Goal: Task Accomplishment & Management: Complete application form

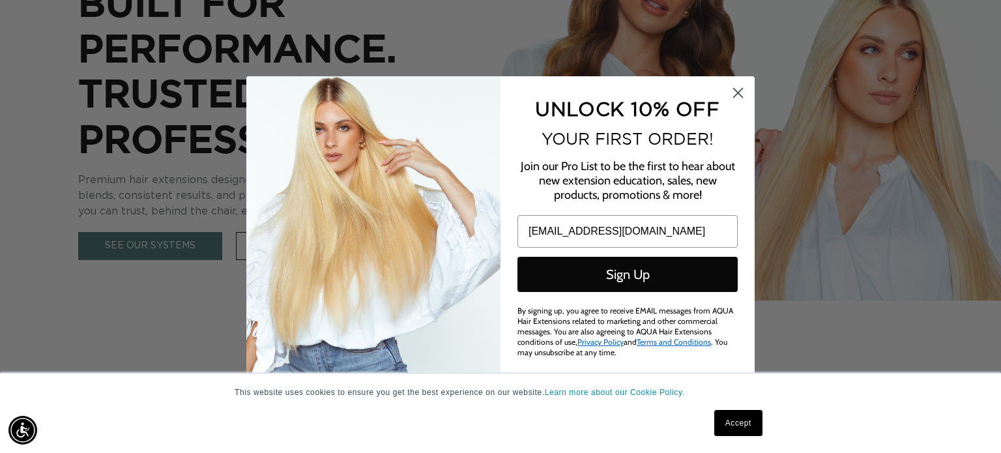
scroll to position [0, 1816]
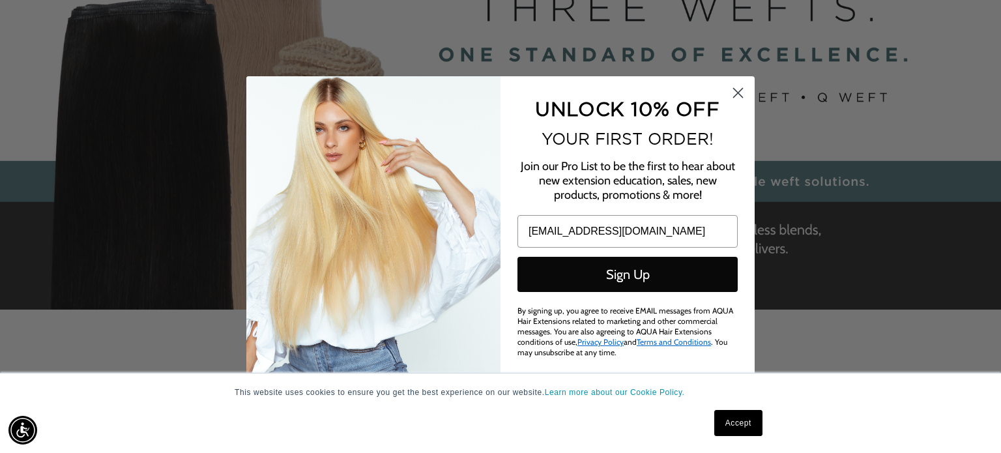
type input "[EMAIL_ADDRESS][DOMAIN_NAME]"
drag, startPoint x: 422, startPoint y: 336, endPoint x: 437, endPoint y: 329, distance: 16.3
click at [422, 336] on img "POPUP Form" at bounding box center [373, 226] width 254 height 300
click at [568, 281] on button "Sign Up" at bounding box center [627, 274] width 220 height 35
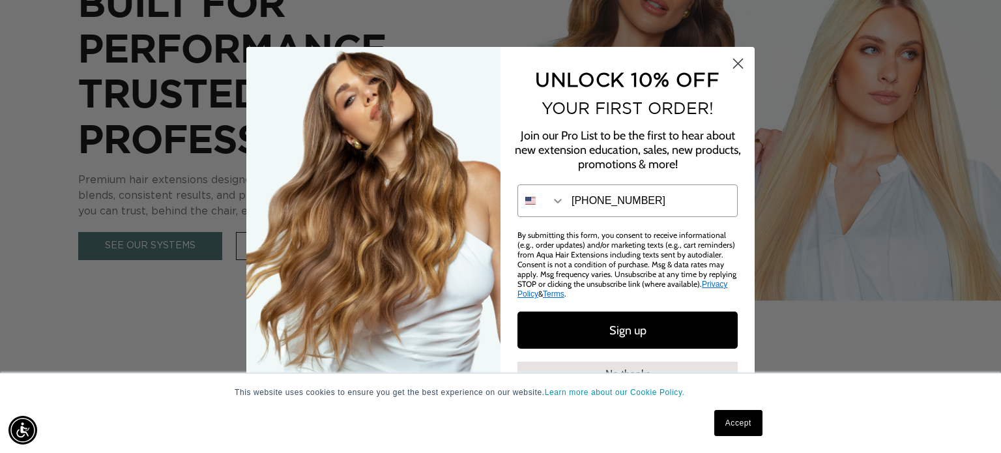
type input "303-808-0601"
click at [588, 333] on button "Sign up" at bounding box center [627, 329] width 220 height 37
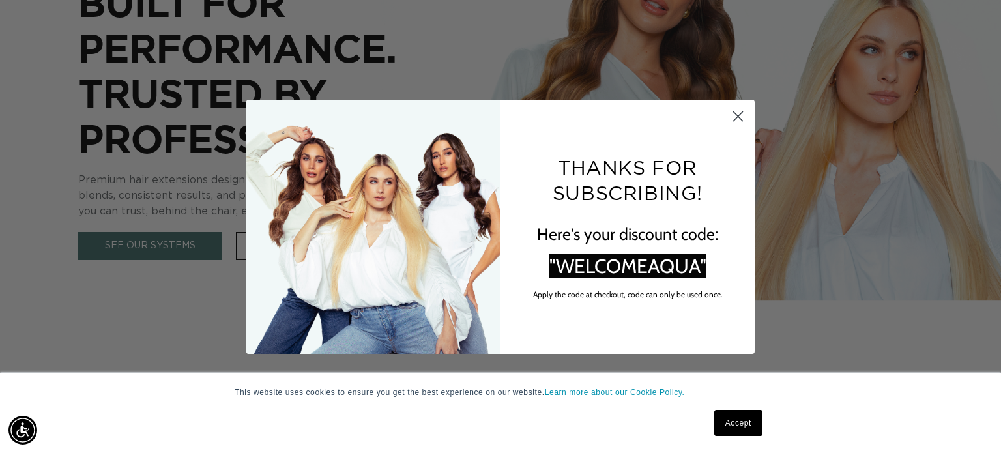
click at [737, 115] on icon "Close dialog" at bounding box center [738, 115] width 9 height 9
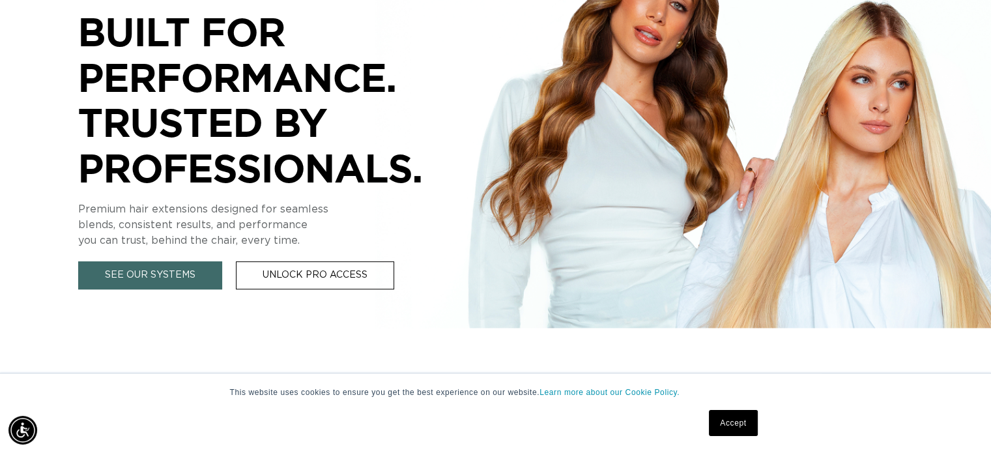
scroll to position [326, 0]
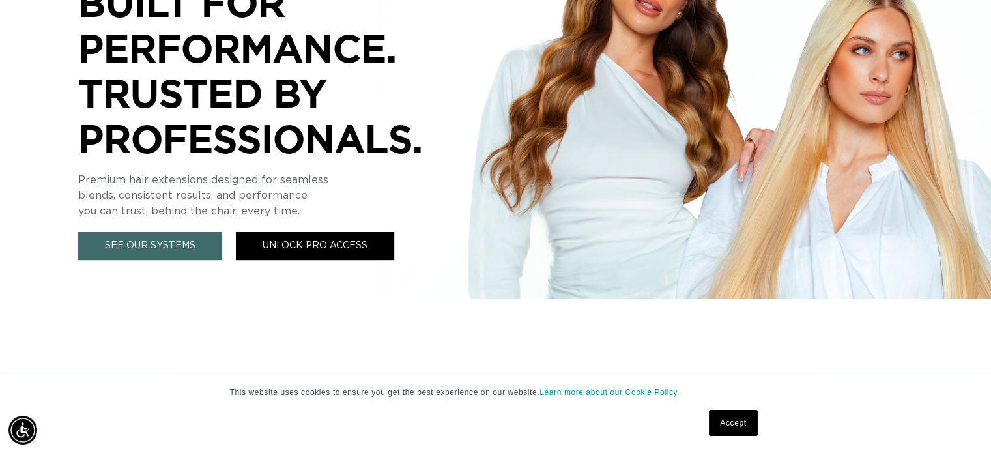
click at [262, 242] on link "Unlock Pro Access" at bounding box center [315, 246] width 158 height 28
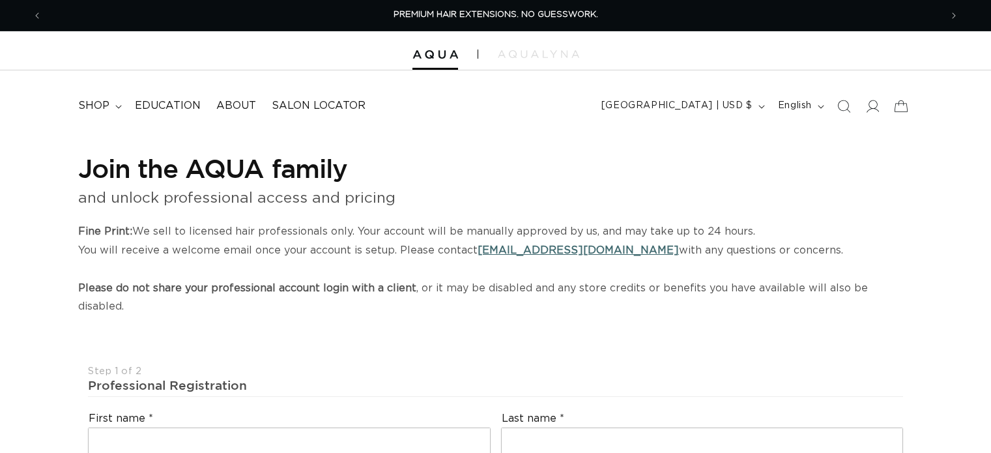
select select "US"
select select "[GEOGRAPHIC_DATA]"
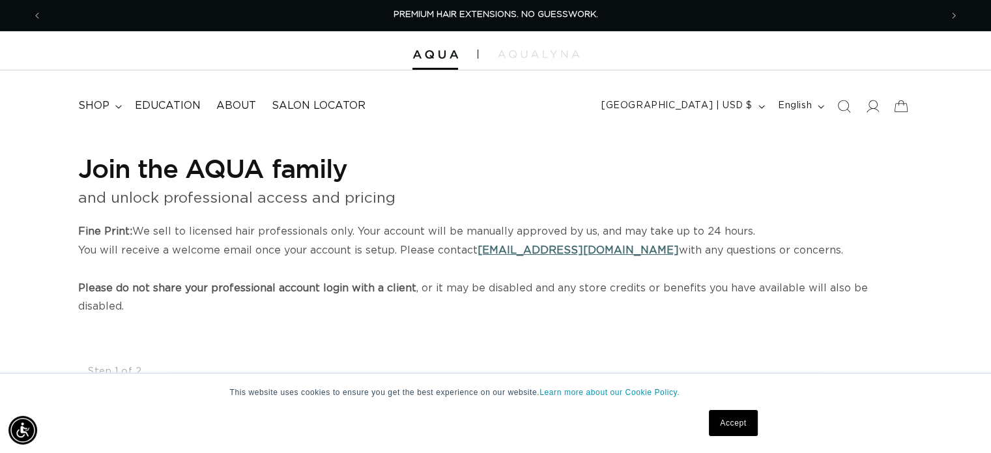
scroll to position [261, 0]
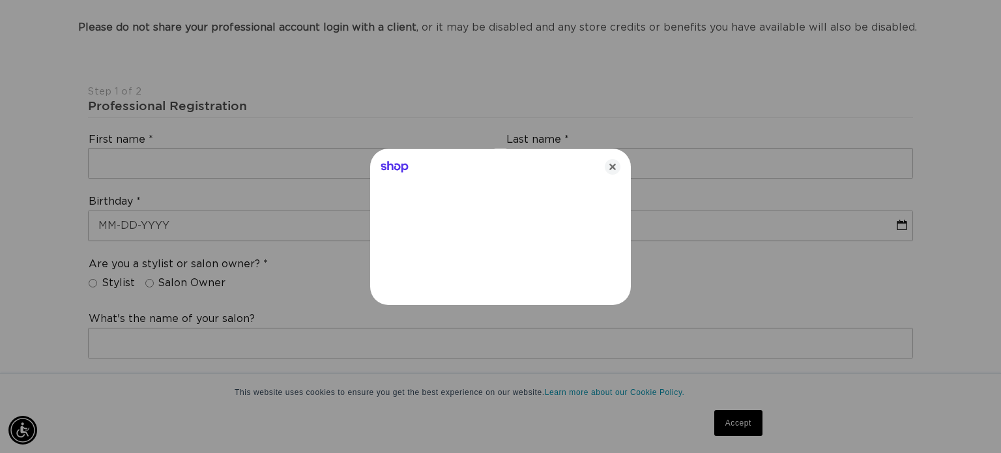
click at [221, 164] on div at bounding box center [500, 226] width 1001 height 453
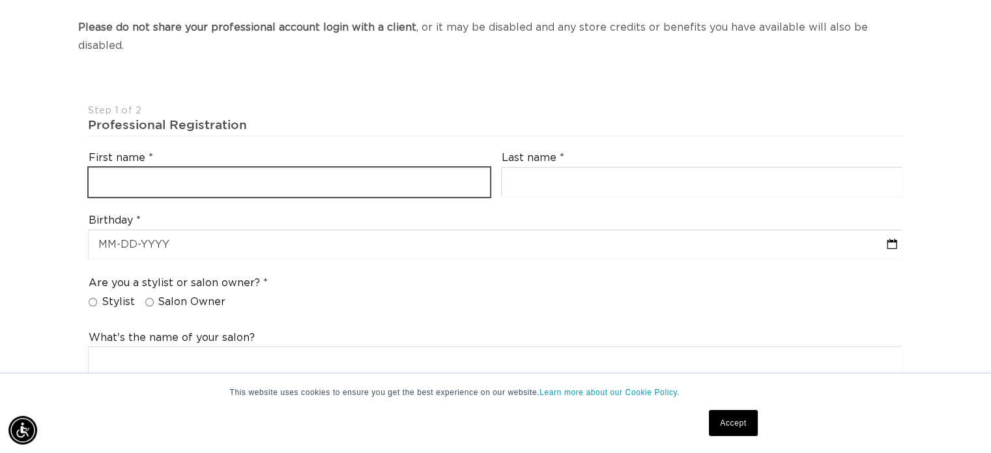
scroll to position [0, 1796]
click at [232, 167] on input "text" at bounding box center [289, 181] width 401 height 29
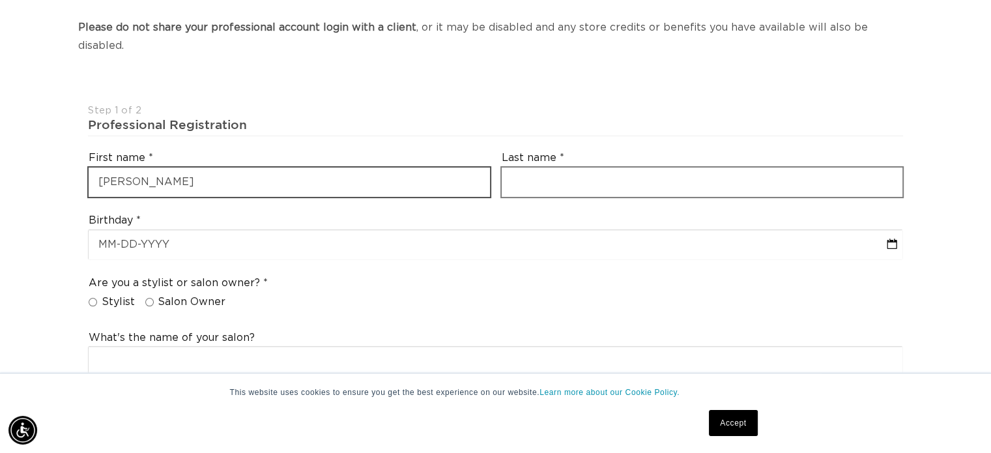
scroll to position [0, 898]
type input "[PERSON_NAME]"
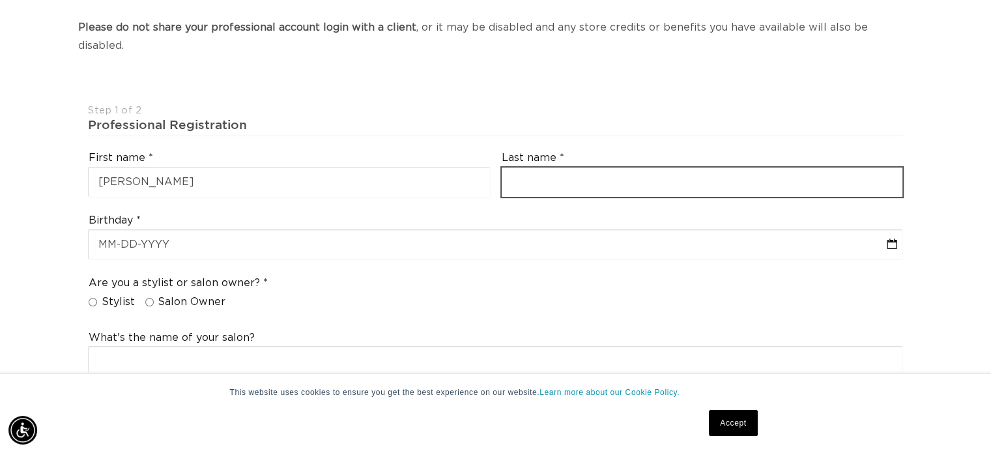
click at [558, 167] on input "text" at bounding box center [702, 181] width 401 height 29
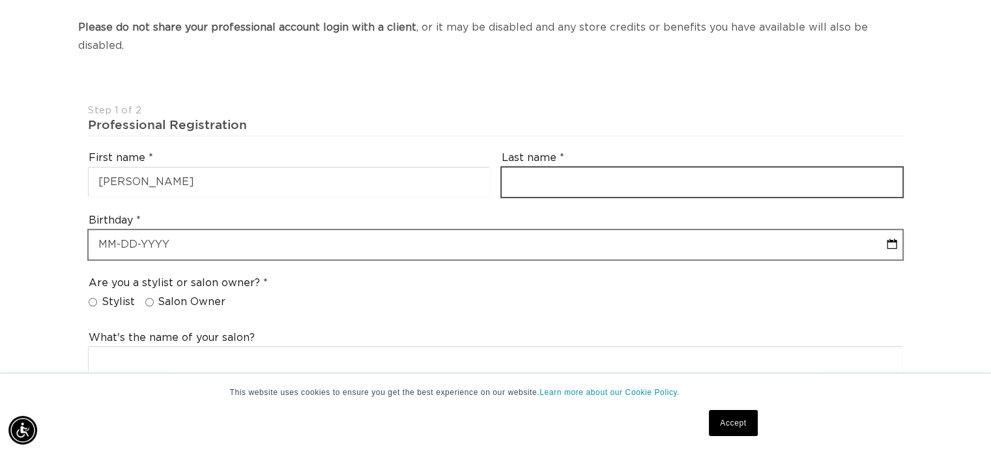
type input "[PERSON_NAME]"
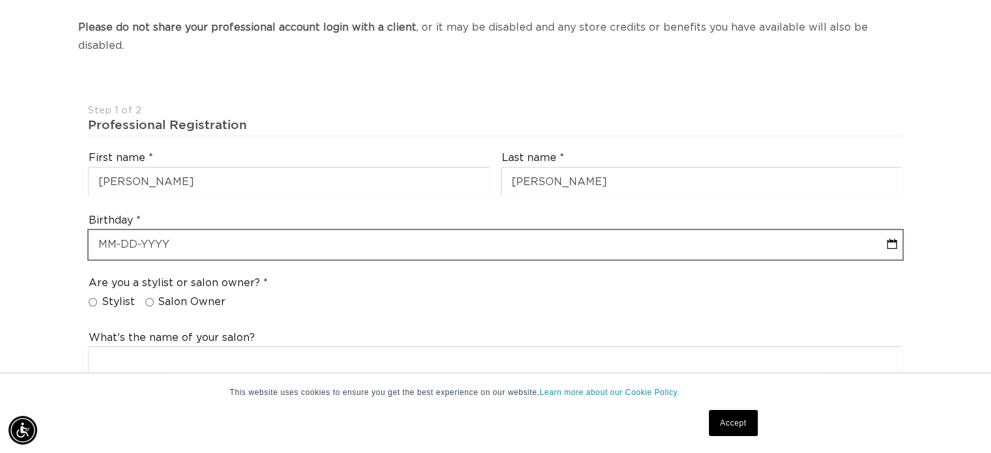
type input "[EMAIL_ADDRESS][DOMAIN_NAME]"
type input "[PHONE_NUMBER]"
select select "[US_STATE]"
type input "80033"
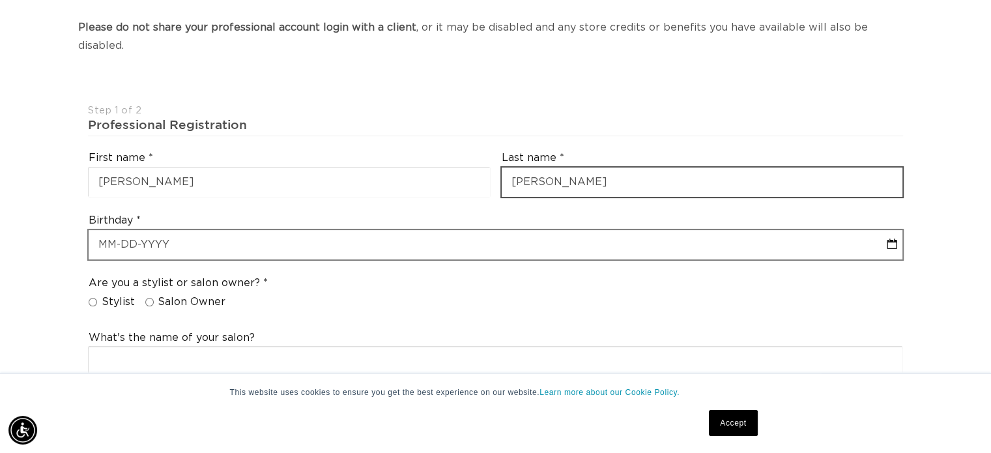
type input "[PHONE_NUMBER]"
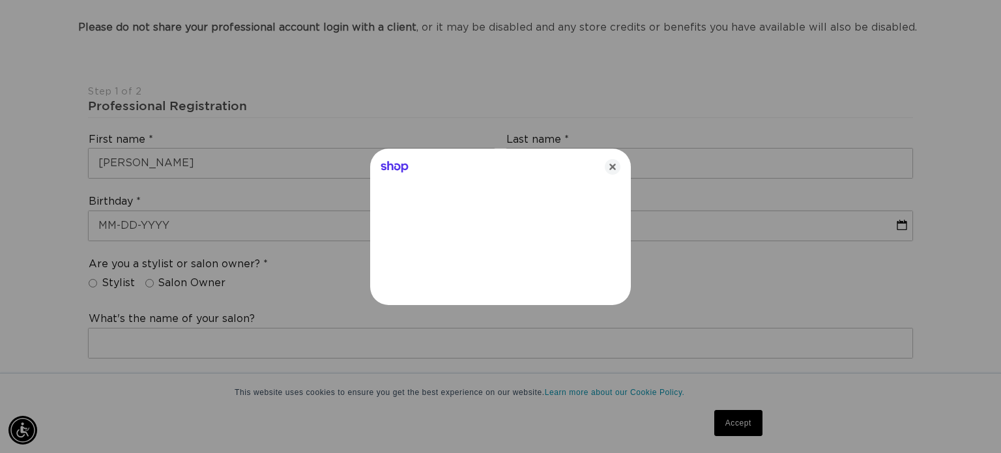
click at [307, 223] on div at bounding box center [500, 226] width 1001 height 453
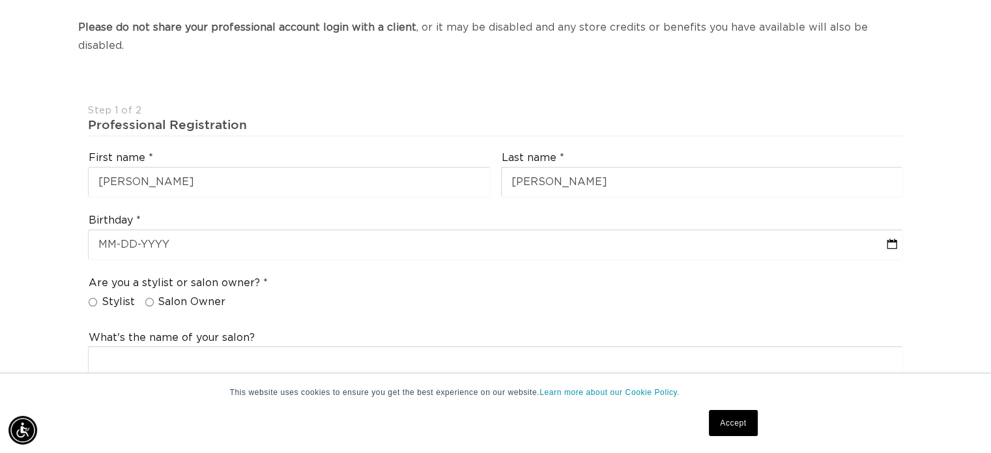
scroll to position [0, 0]
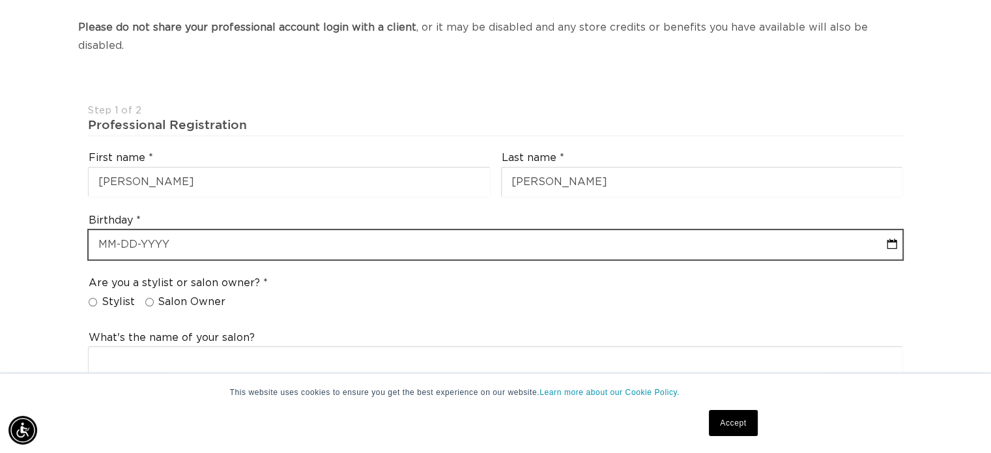
click at [307, 230] on input "text" at bounding box center [496, 244] width 814 height 29
select select "9"
select select "2025"
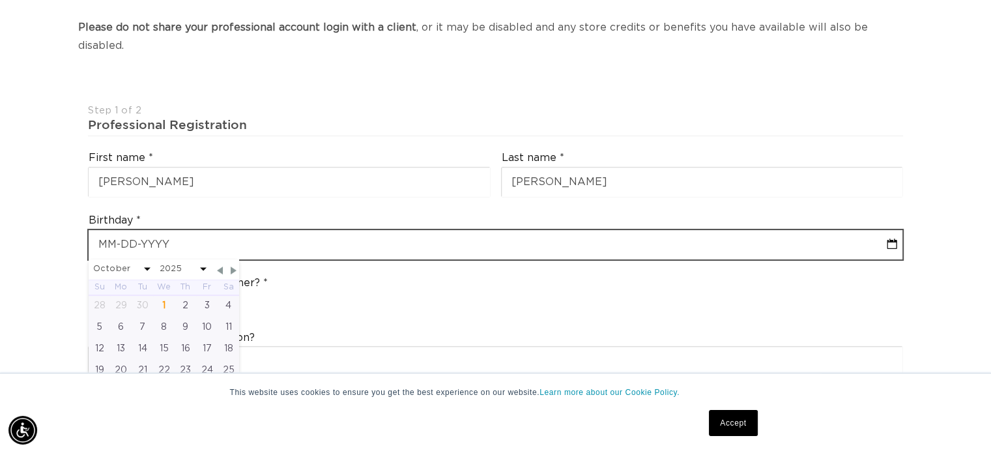
type input "0"
select select "9"
select select "2025"
type input "06"
select select "9"
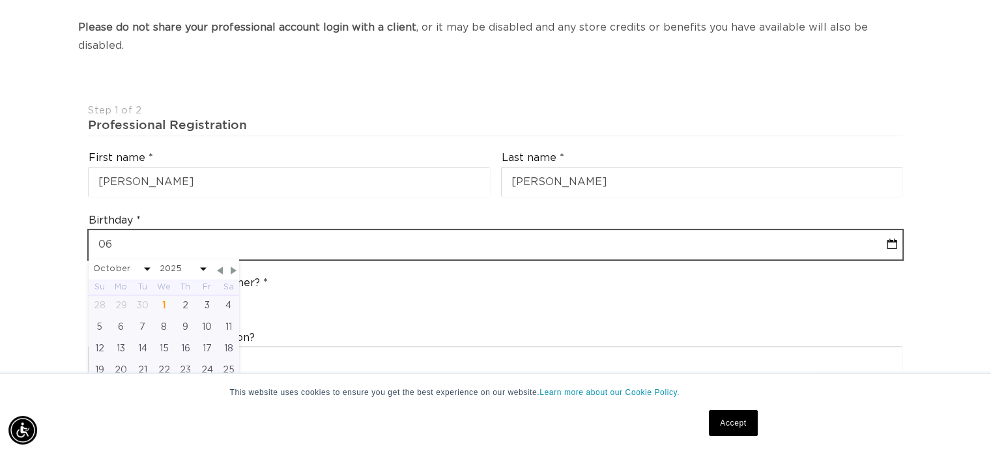
select select "2025"
type input "06-0"
select select "9"
select select "2025"
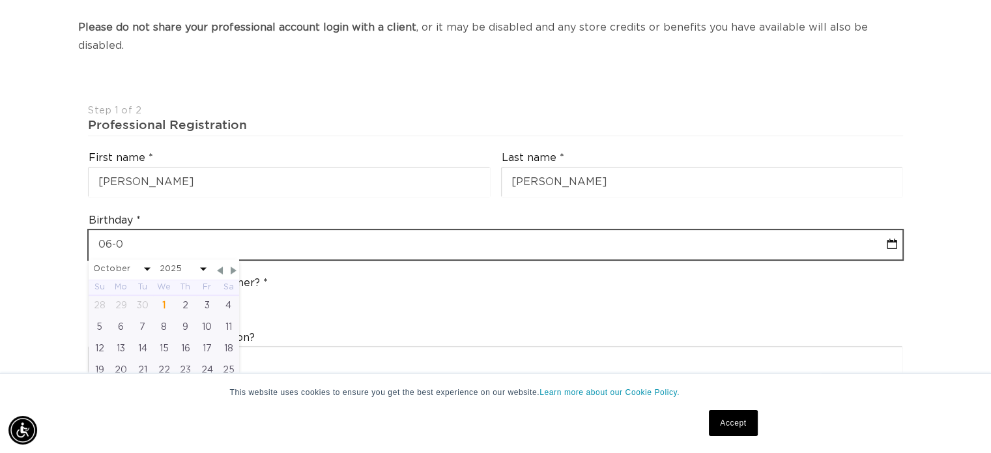
type input "06-07"
select select "9"
select select "2025"
type input "06-07-1"
select select "9"
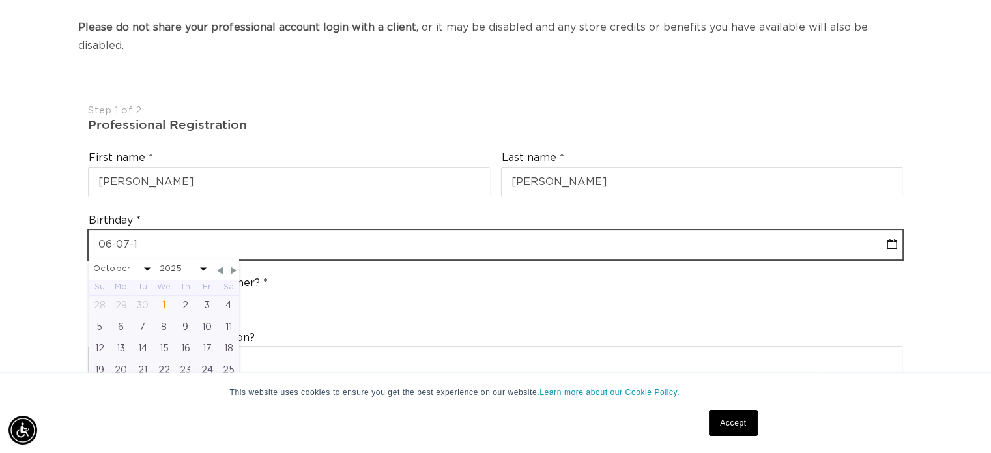
select select "2025"
type input "[DATE]"
select select "9"
select select "2025"
type input "[PHONE_NUMBER]"
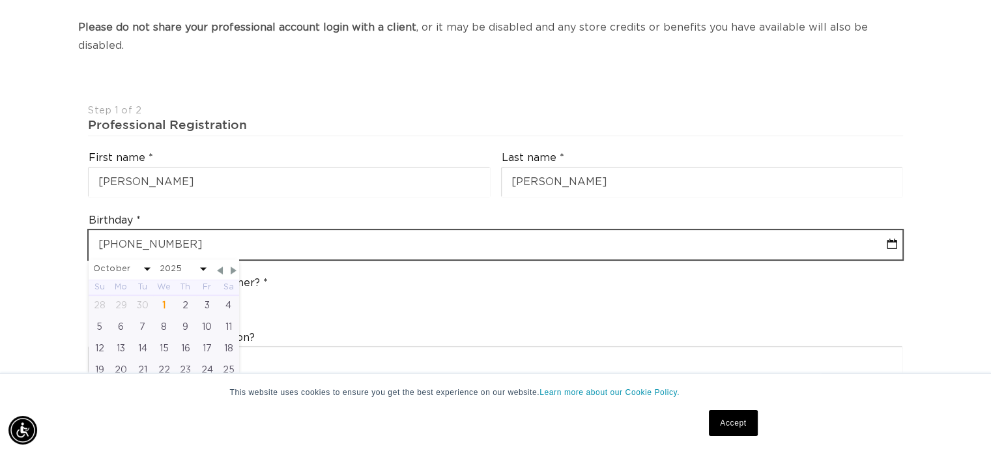
select select "9"
select select "2025"
type input "[DATE]"
select select "5"
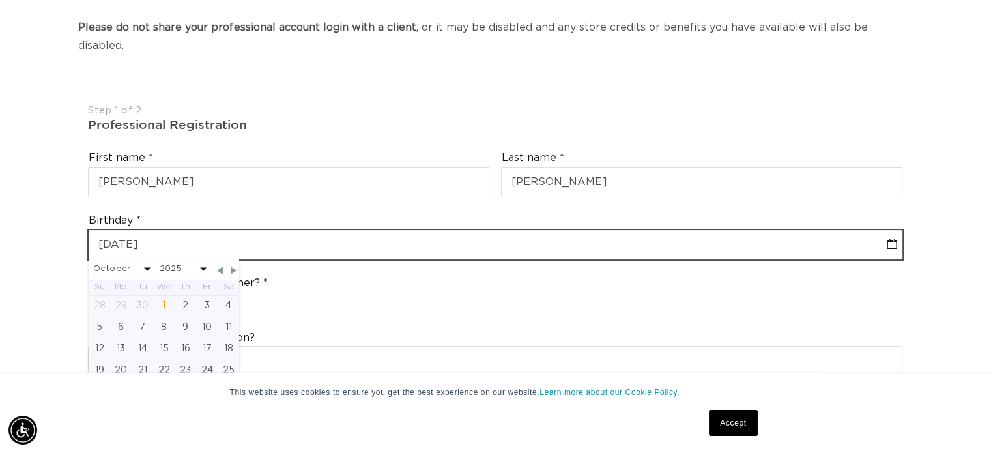
select select "1963"
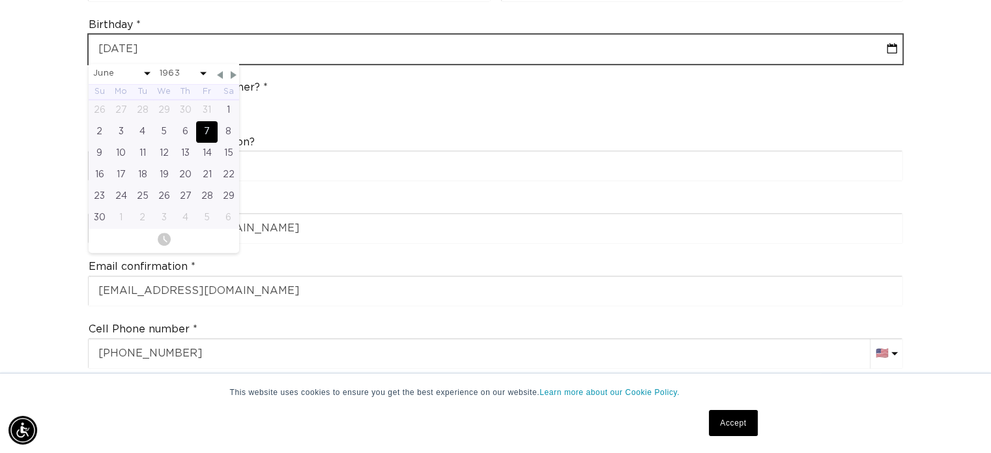
scroll to position [0, 0]
type input "[DATE]"
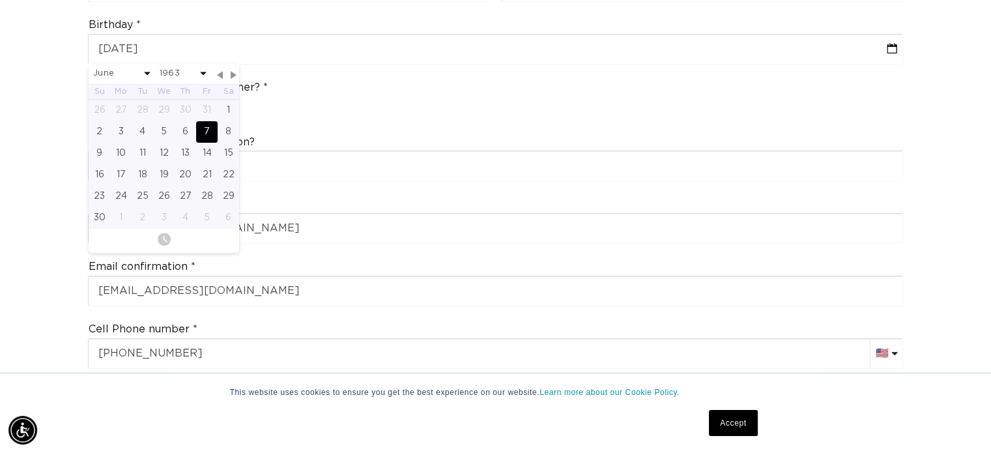
click at [16, 293] on div "Join the AQUA family and unlock professional access and pricing Fine Print: We …" at bounding box center [495, 435] width 991 height 1515
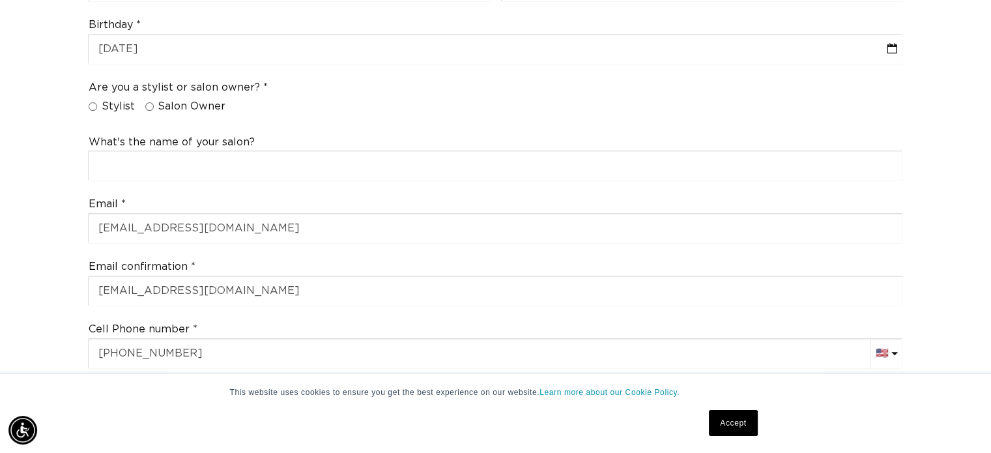
scroll to position [0, 898]
click at [149, 102] on input "Salon Owner" at bounding box center [149, 106] width 8 height 8
radio input "true"
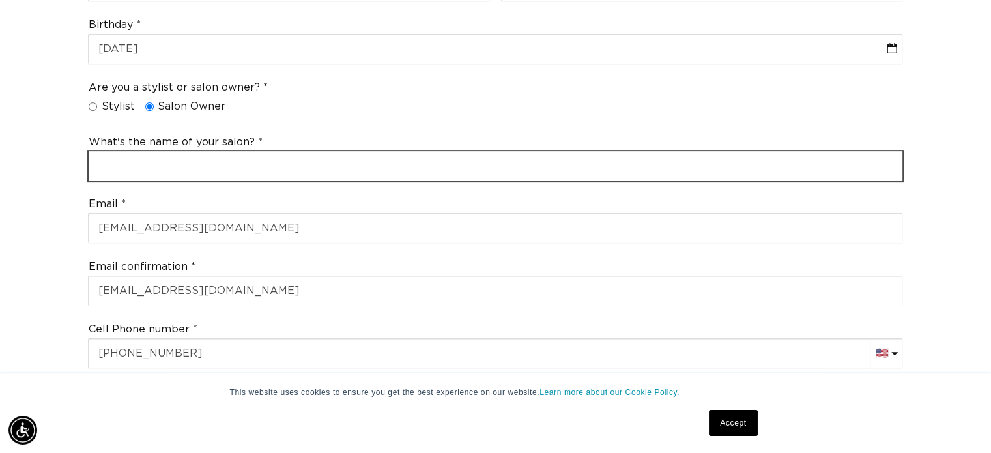
click at [196, 151] on input "text" at bounding box center [496, 165] width 814 height 29
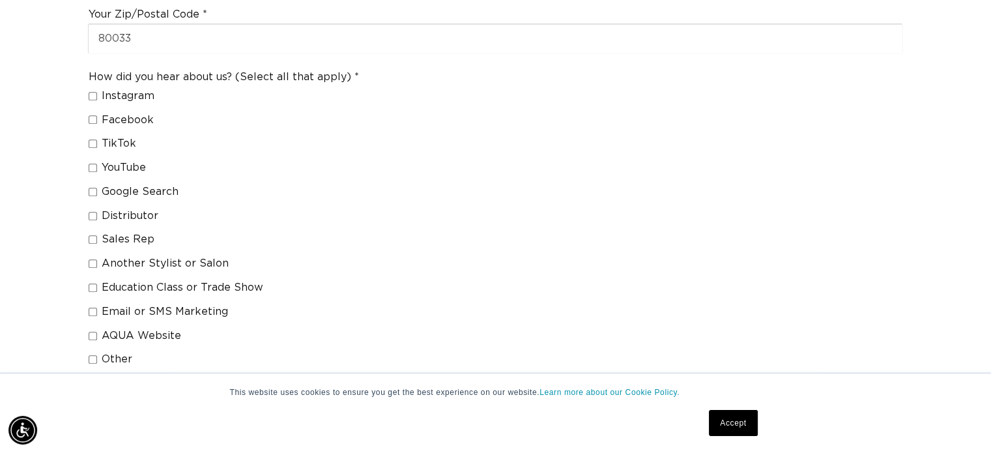
scroll to position [0, 0]
type input "Salone' Bellissima"
click at [90, 352] on label "Other" at bounding box center [219, 359] width 260 height 14
click at [90, 355] on input "Other" at bounding box center [93, 359] width 8 height 8
checkbox input "true"
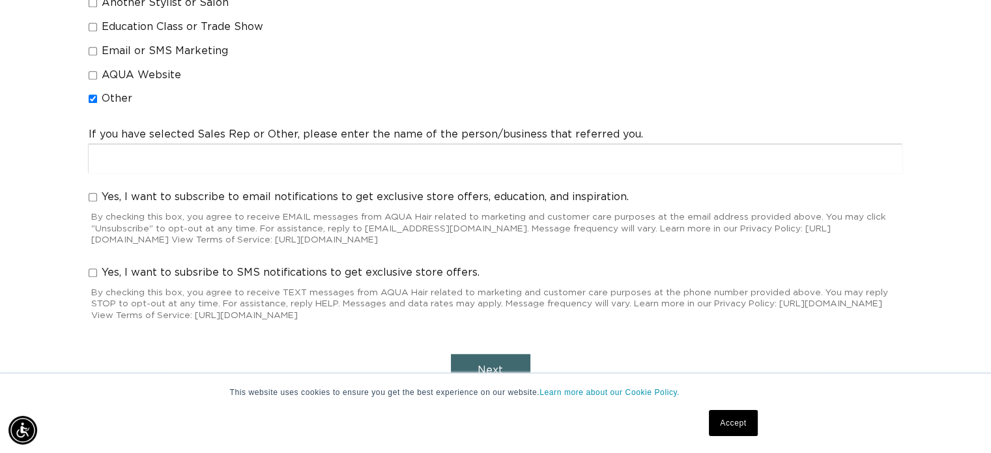
click at [91, 193] on input "Yes, I want to subscribe to email notifications to get exclusive store offers, …" at bounding box center [93, 197] width 8 height 8
checkbox input "true"
click at [93, 268] on input "Yes, I want to subsribe to SMS notifications to get exclusive store offers." at bounding box center [93, 272] width 8 height 8
checkbox input "true"
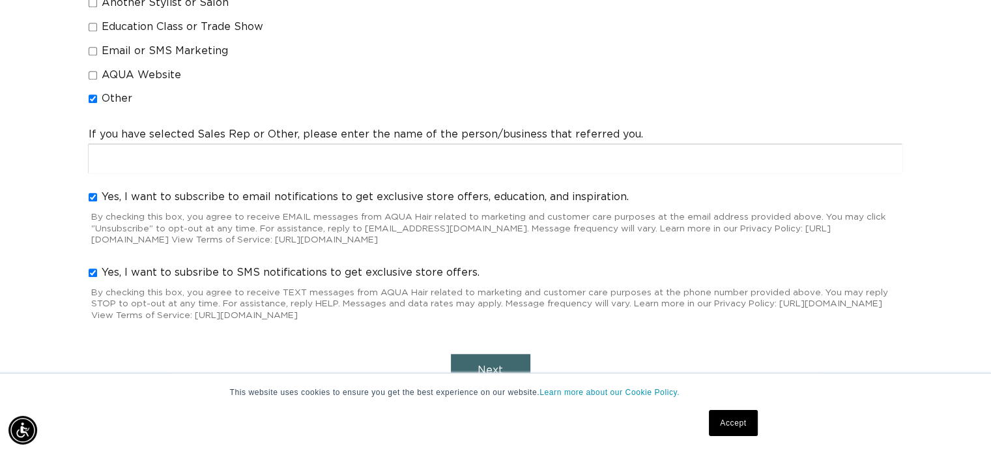
scroll to position [0, 1796]
click at [467, 354] on button "Next" at bounding box center [490, 370] width 79 height 33
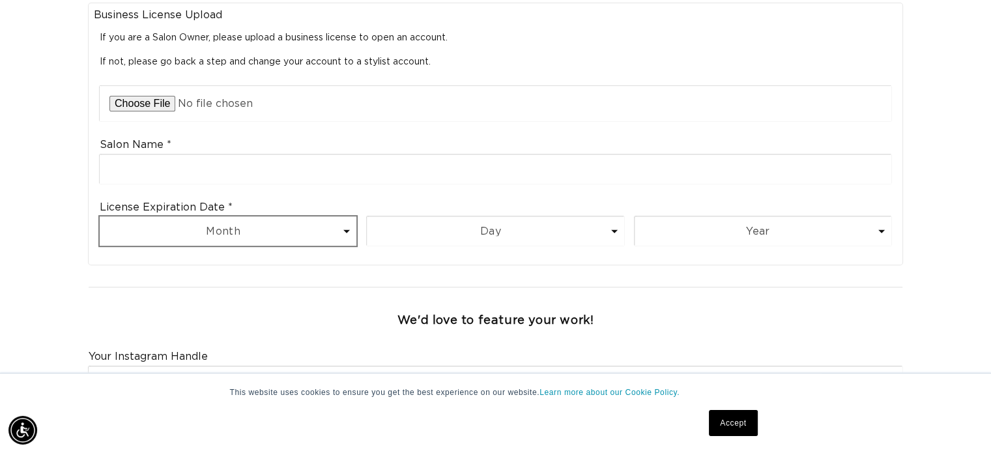
scroll to position [0, 898]
click at [313, 216] on select "Month 1 2 3 4 5 6 7 8 9 10 11 12" at bounding box center [228, 230] width 257 height 29
select select "4"
click at [100, 216] on select "Month 1 2 3 4 5 6 7 8 9 10 11 12" at bounding box center [228, 230] width 257 height 29
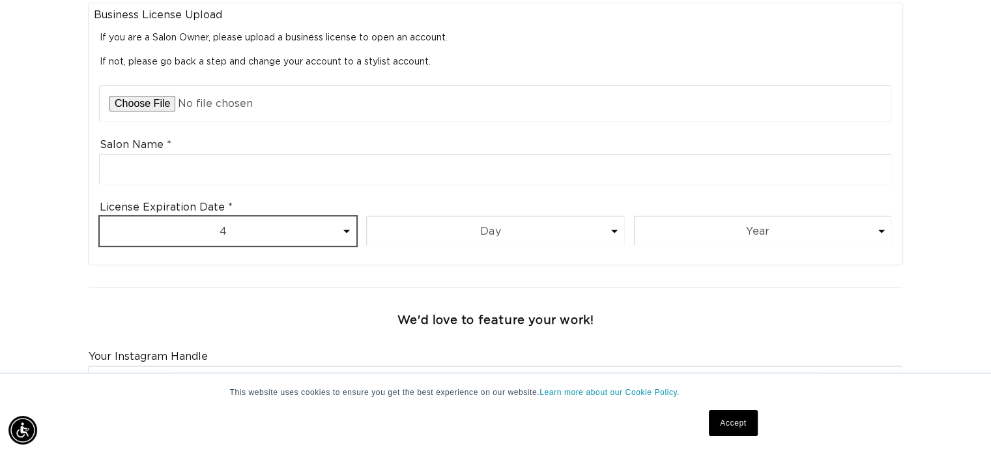
scroll to position [0, 898]
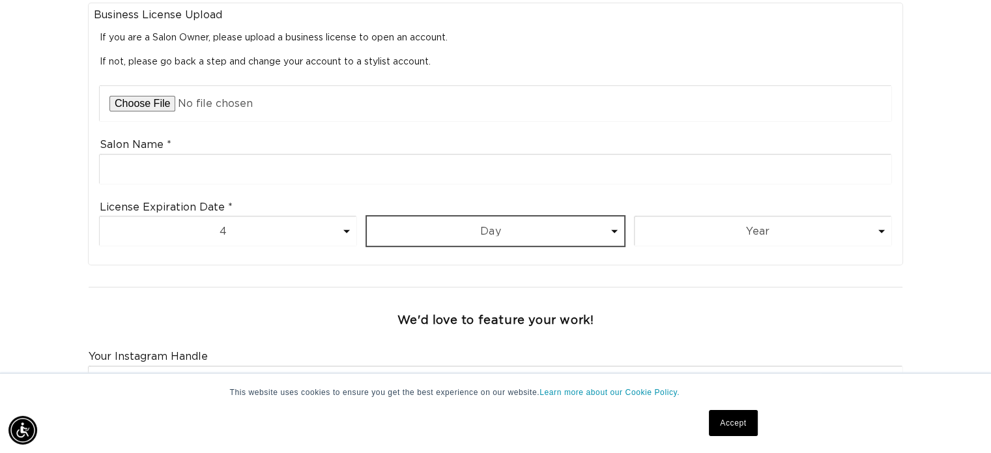
click at [407, 216] on select "Day 1 2 3 4 5 6 7 8 9 10 11 12 13 14 15 16 17 18 19 20 21 22 23 24 25 26 27 28 …" at bounding box center [495, 230] width 257 height 29
select select "30"
click at [367, 216] on select "Day 1 2 3 4 5 6 7 8 9 10 11 12 13 14 15 16 17 18 19 20 21 22 23 24 25 26 27 28 …" at bounding box center [495, 230] width 257 height 29
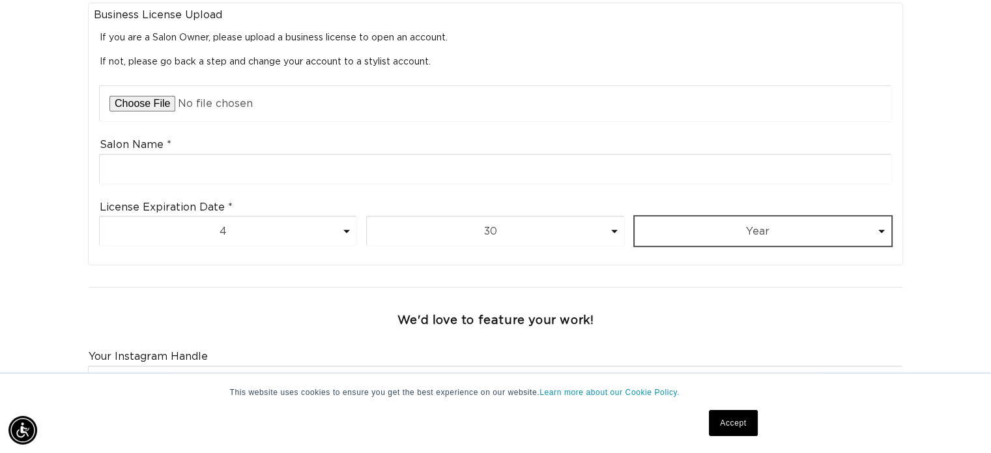
click at [714, 216] on select "Year [DATE] 2026 2027 2028 2029 2030 2031 2032 2033 2034 2035 2036 2037 2038 20…" at bounding box center [763, 230] width 257 height 29
select select "2027"
click at [635, 216] on select "Year [DATE] 2026 2027 2028 2029 2030 2031 2032 2033 2034 2035 2036 2037 2038 20…" at bounding box center [763, 230] width 257 height 29
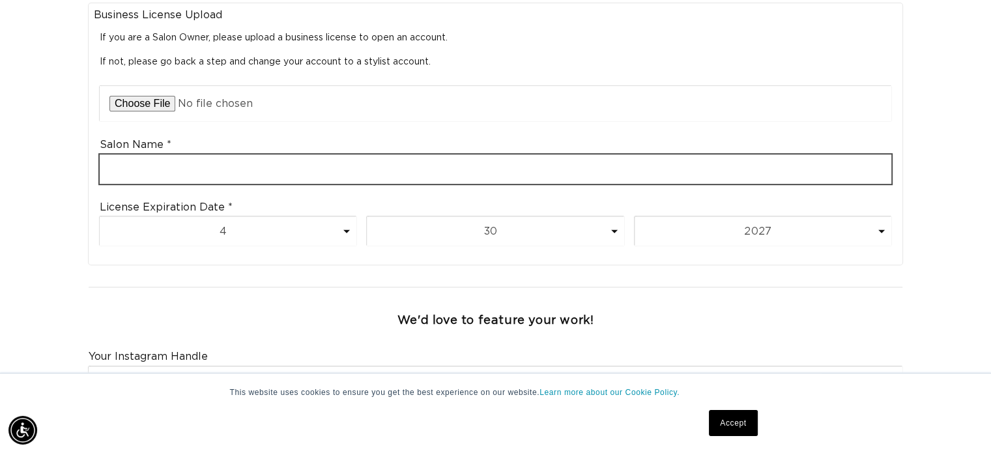
click at [240, 154] on input "text" at bounding box center [496, 168] width 792 height 29
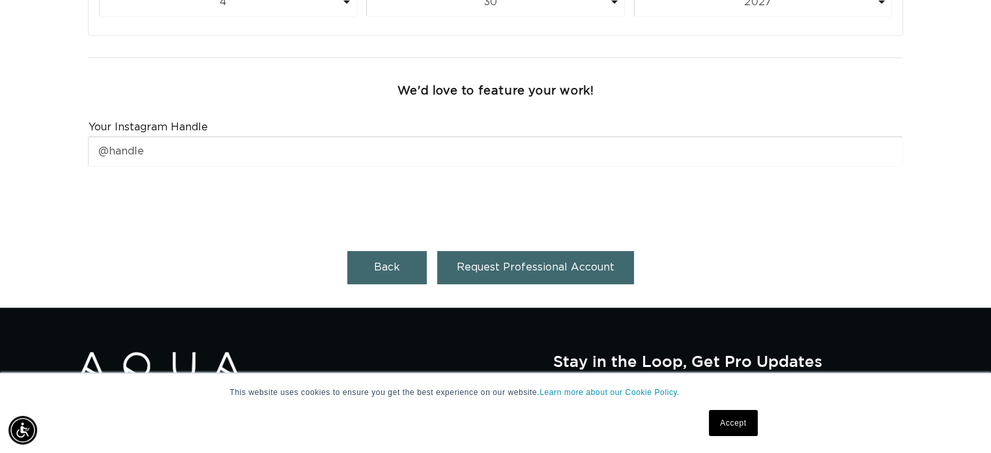
scroll to position [717, 0]
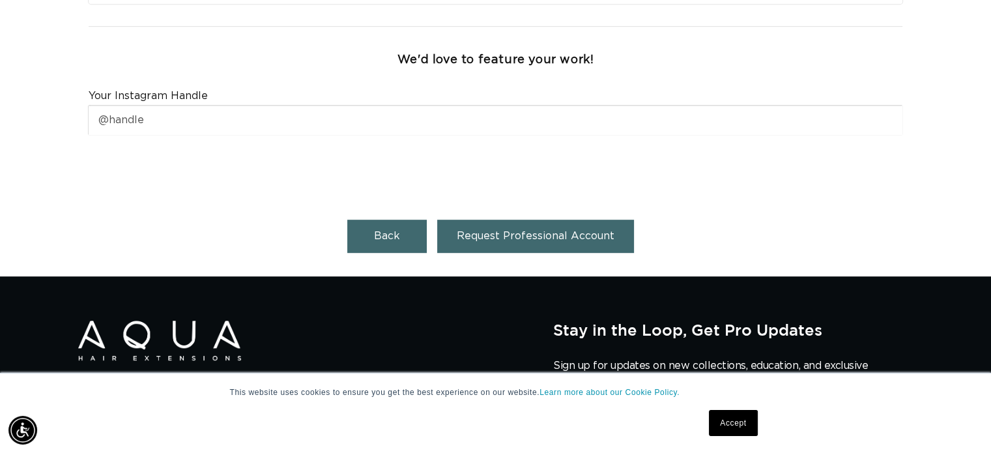
type input "Salone' Bellissima"
click at [468, 231] on span "Request Professional Account" at bounding box center [536, 236] width 158 height 10
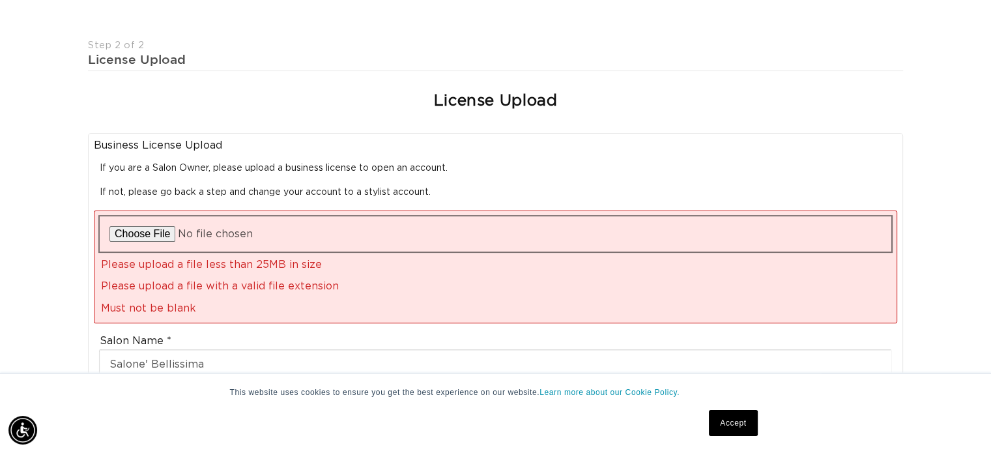
scroll to position [0, 1796]
click at [145, 216] on input "file" at bounding box center [496, 233] width 792 height 35
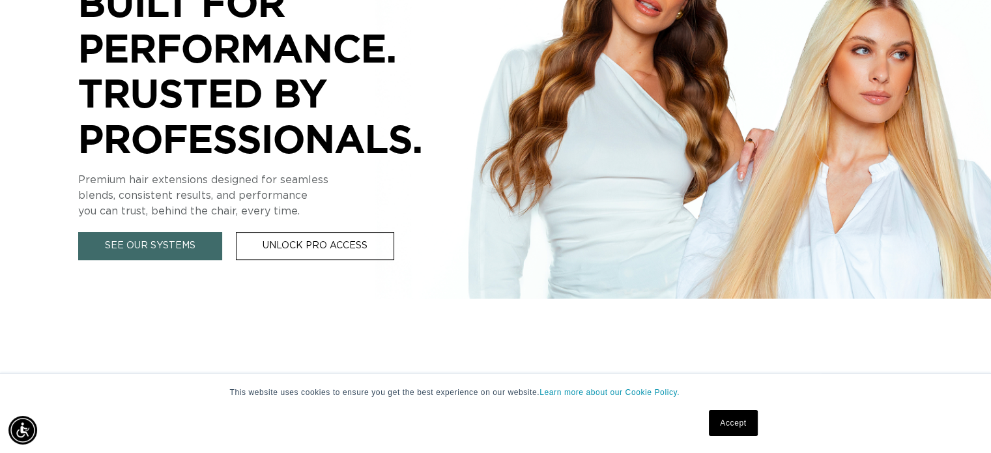
scroll to position [0, 898]
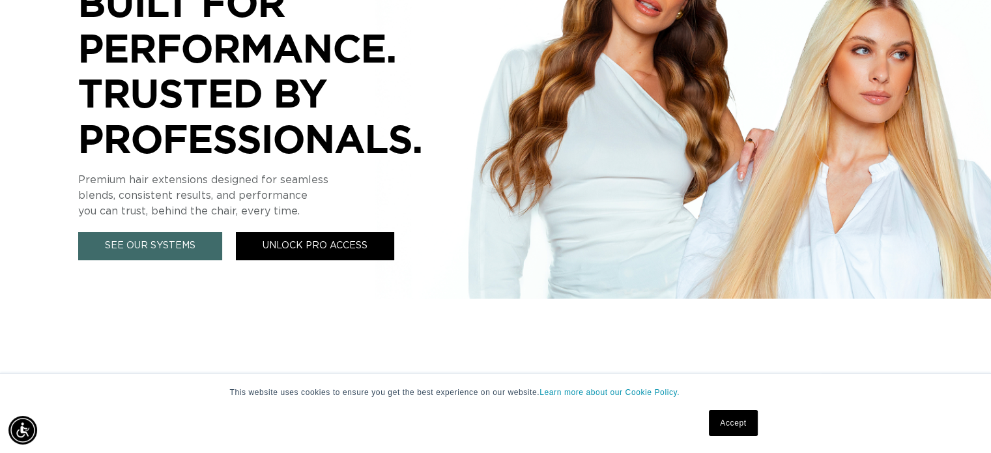
click at [320, 244] on link "Unlock Pro Access" at bounding box center [315, 246] width 158 height 28
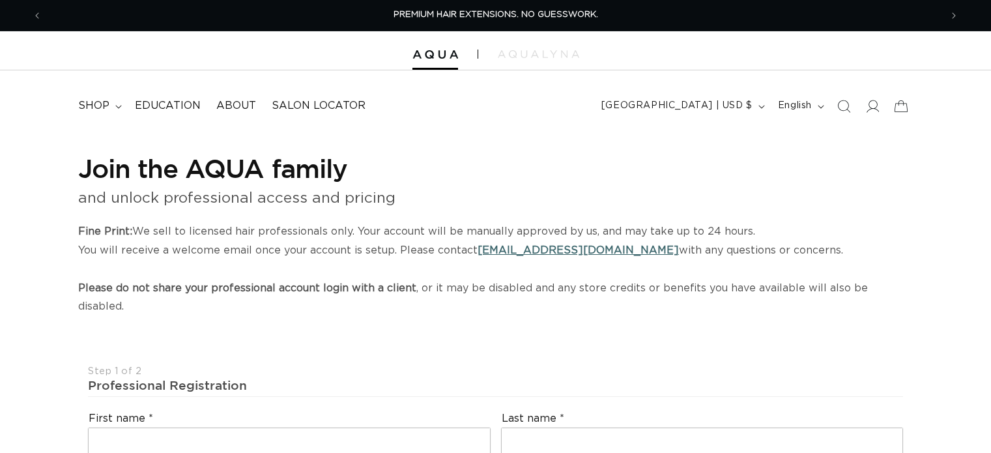
select select "US"
select select "[GEOGRAPHIC_DATA]"
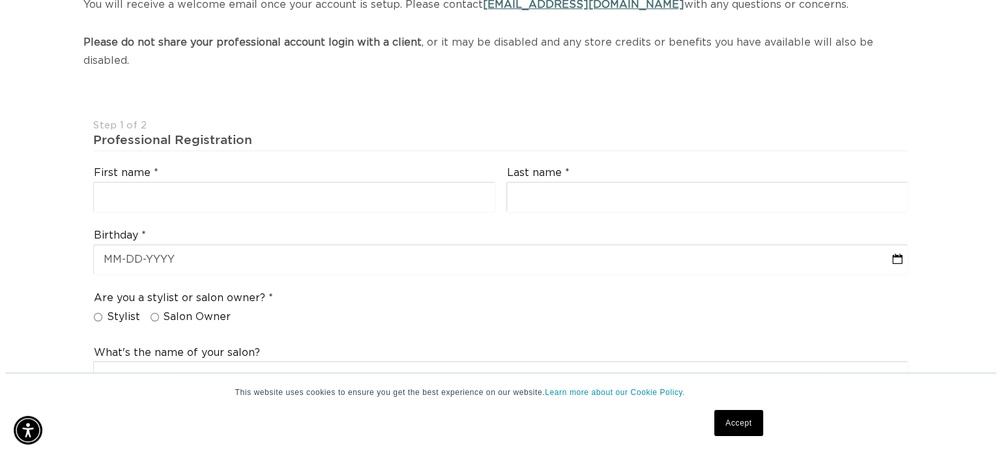
scroll to position [261, 0]
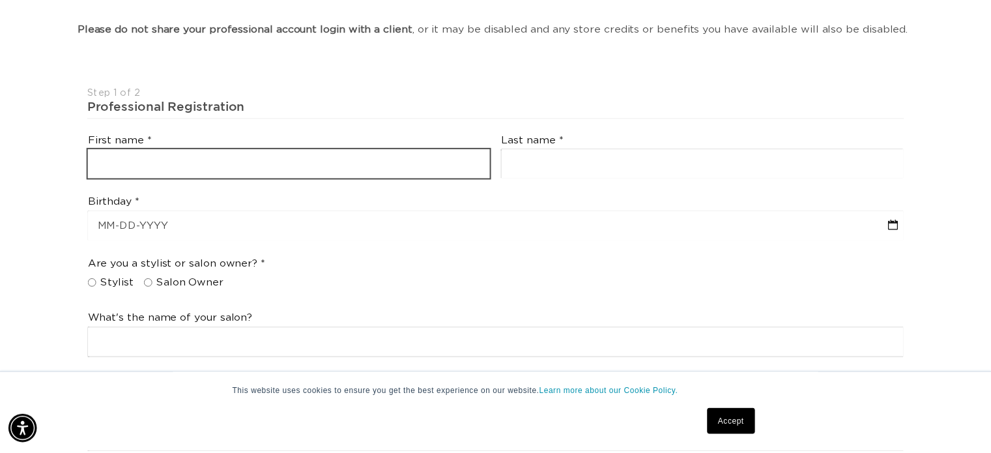
scroll to position [0, 908]
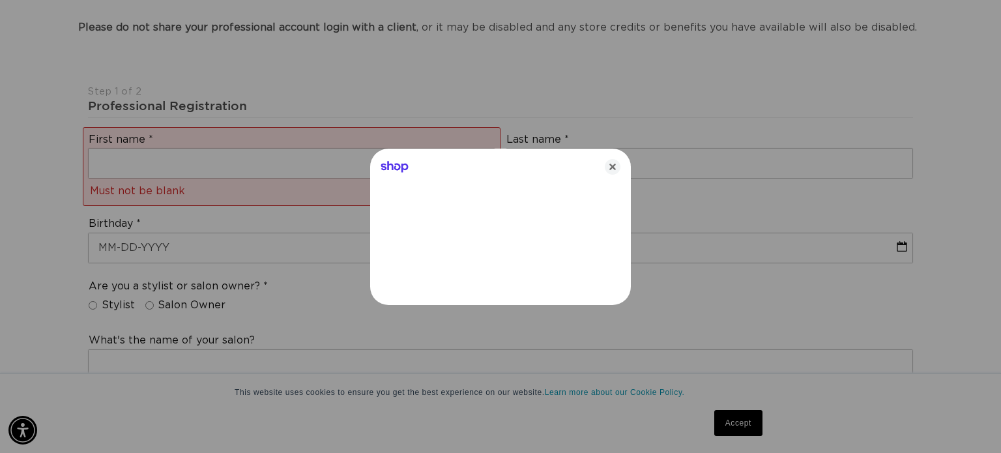
click at [247, 161] on div at bounding box center [500, 226] width 1001 height 453
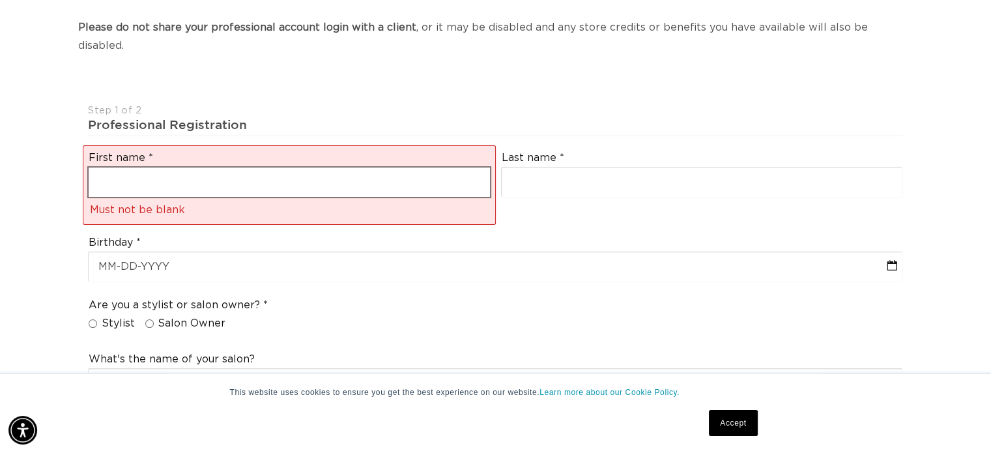
scroll to position [0, 1796]
click at [266, 167] on input "text" at bounding box center [289, 181] width 401 height 29
type input "[PERSON_NAME]"
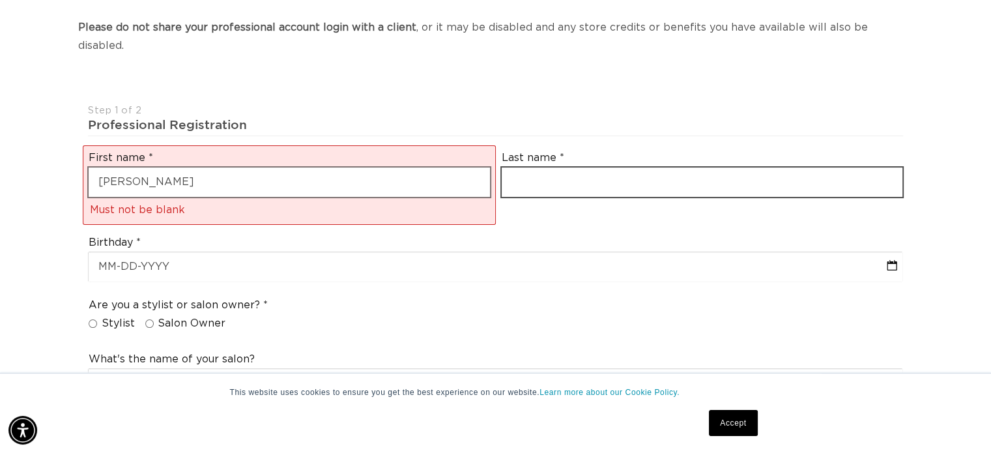
type input "[PERSON_NAME]"
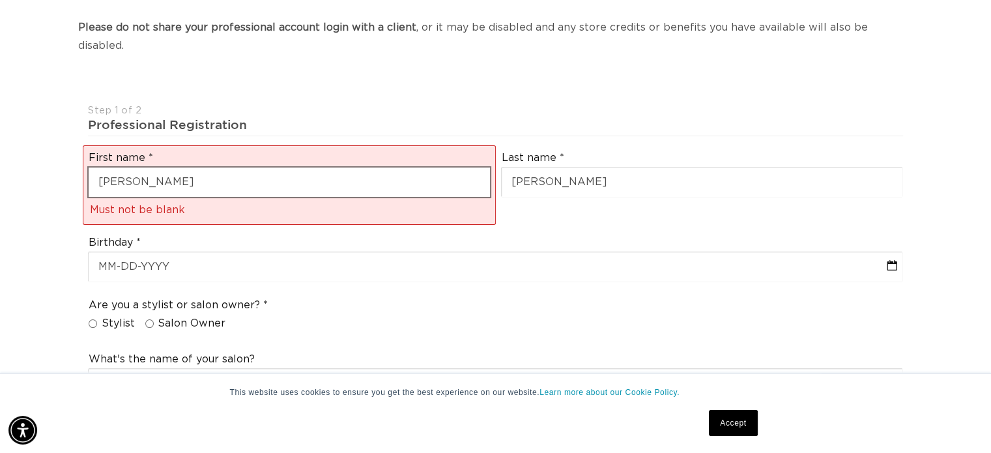
type input "[EMAIL_ADDRESS][DOMAIN_NAME]"
type input "[PHONE_NUMBER]"
select select "[US_STATE]"
type input "80033"
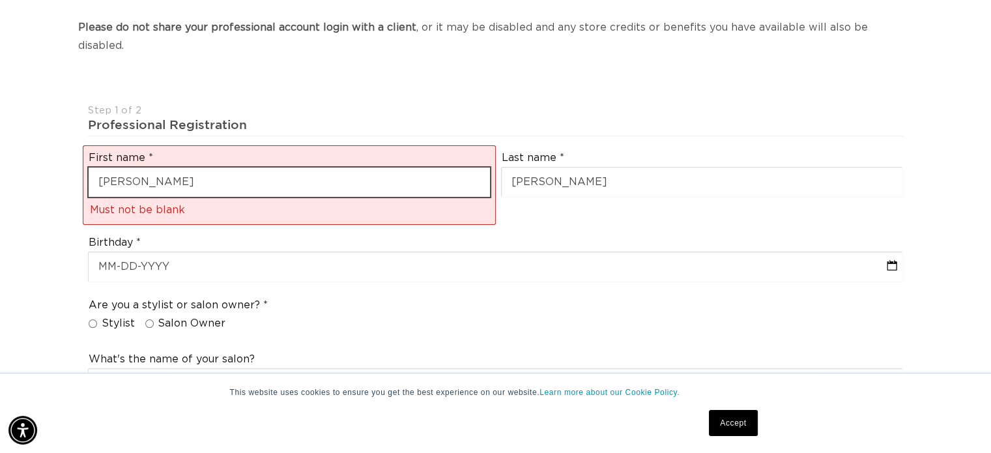
type input "[PHONE_NUMBER]"
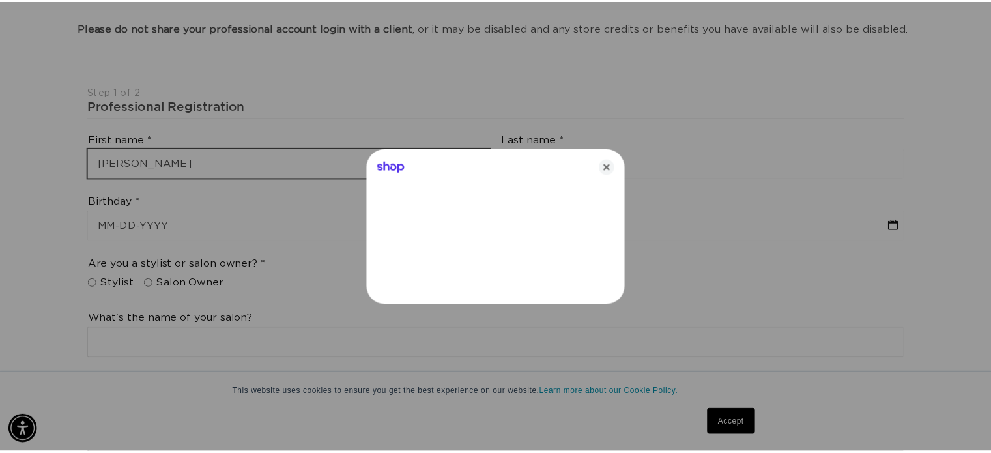
scroll to position [0, 0]
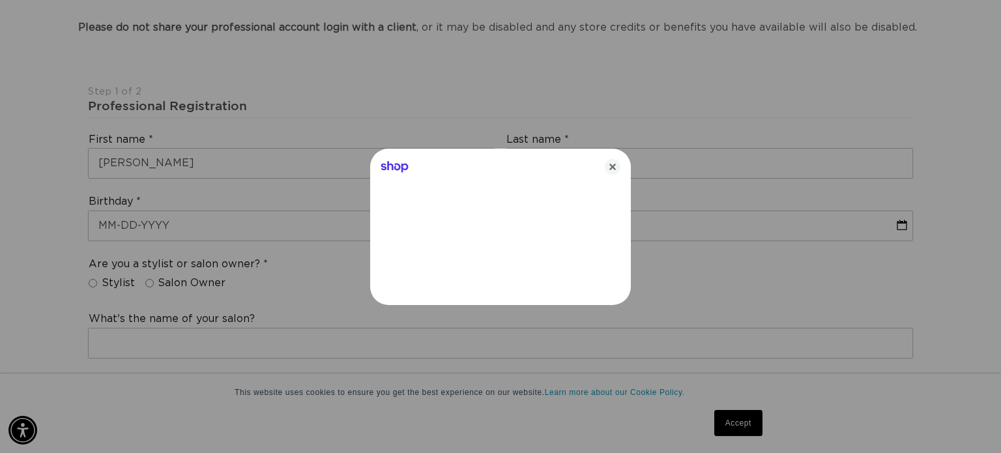
click at [205, 226] on div at bounding box center [500, 226] width 1001 height 453
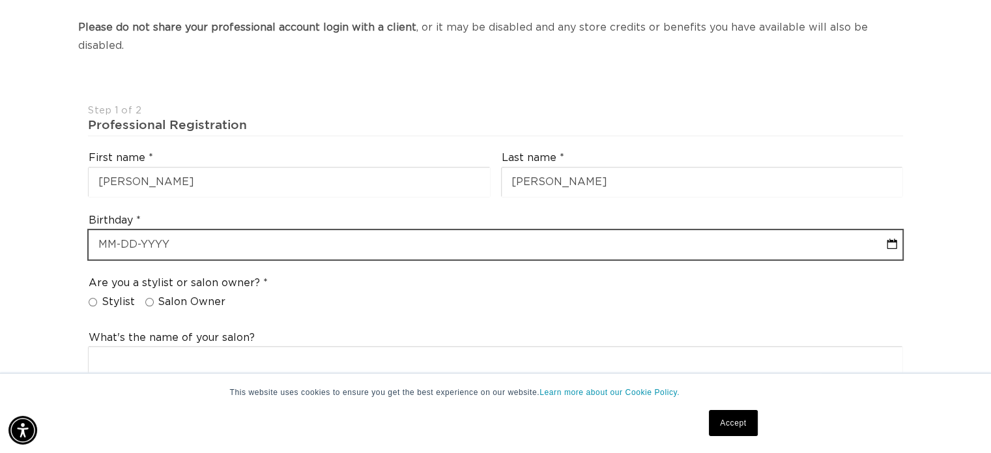
click at [205, 230] on input "text" at bounding box center [496, 244] width 814 height 29
select select "9"
select select "2025"
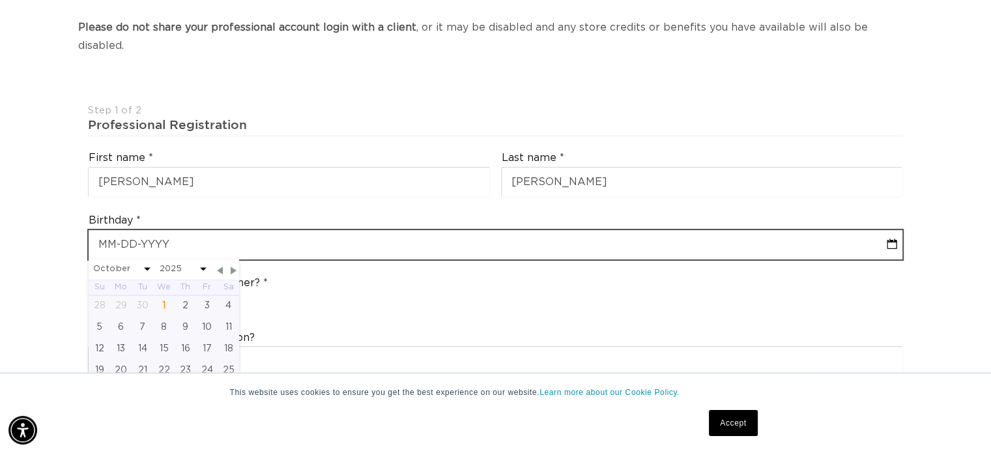
scroll to position [0, 898]
type input "0"
select select "9"
select select "2025"
type input "06"
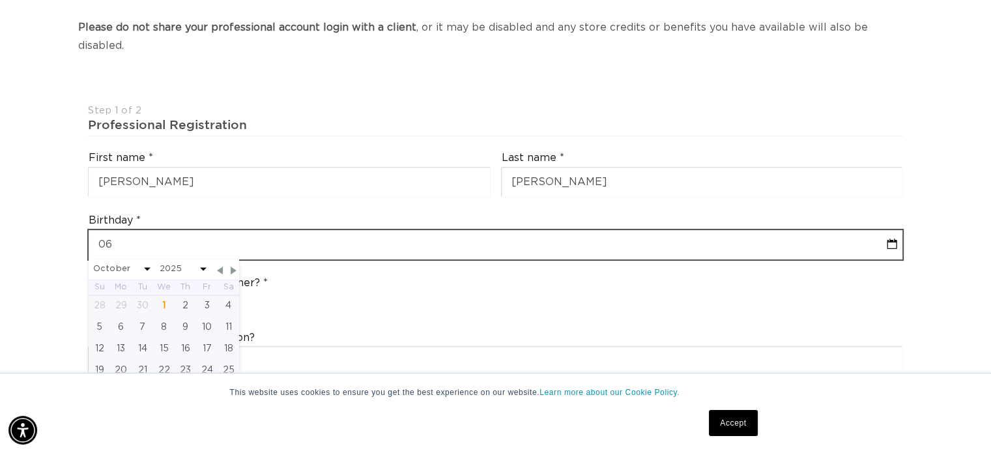
select select "9"
select select "2025"
type input "06-0"
select select "9"
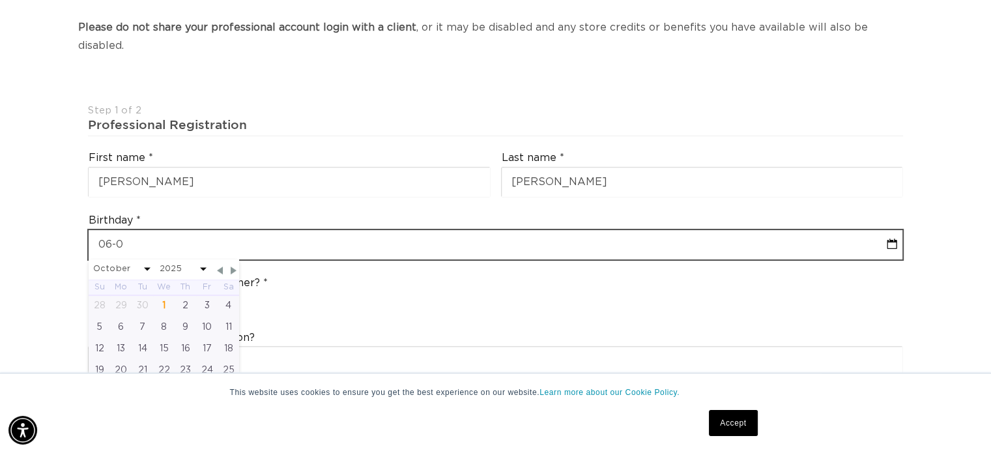
select select "2025"
type input "06-07"
select select "9"
select select "2025"
type input "06-07-1"
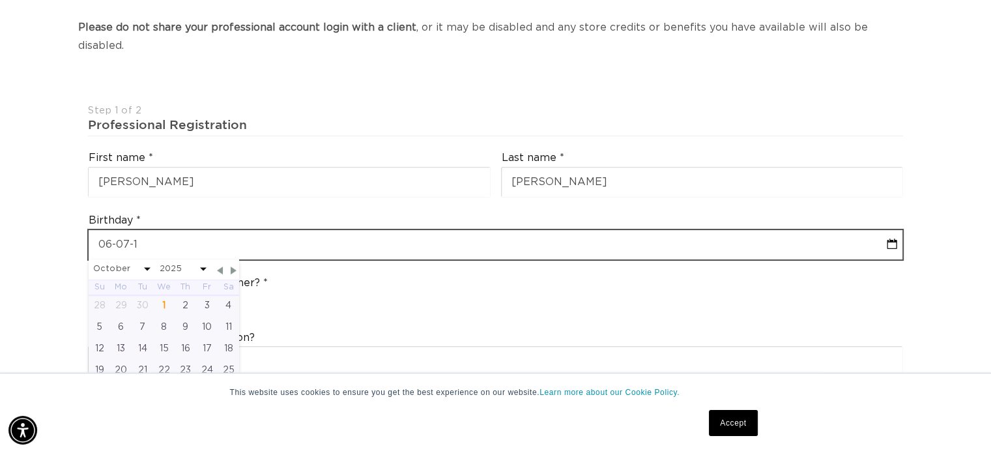
select select "9"
select select "2025"
type input "[DATE]"
select select "9"
select select "2025"
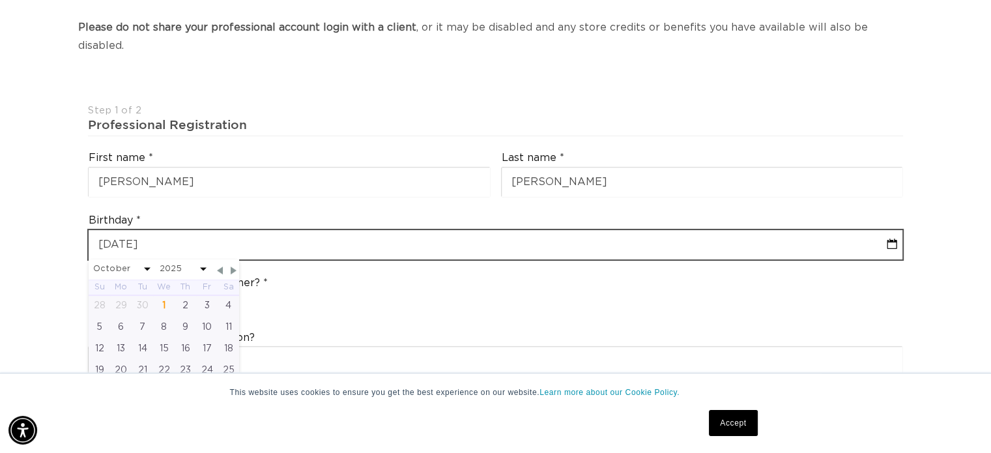
type input "[PHONE_NUMBER]"
select select "9"
select select "2025"
type input "[DATE]"
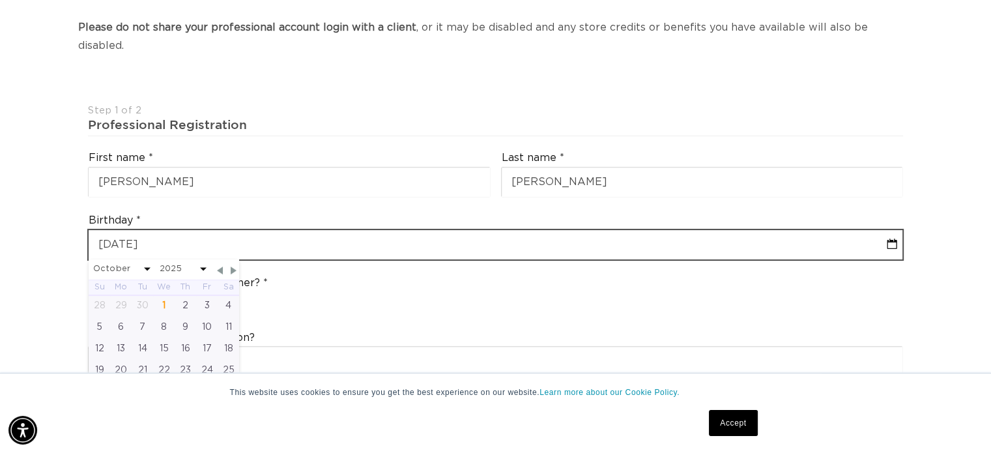
select select "5"
select select "1963"
type input "[DATE]"
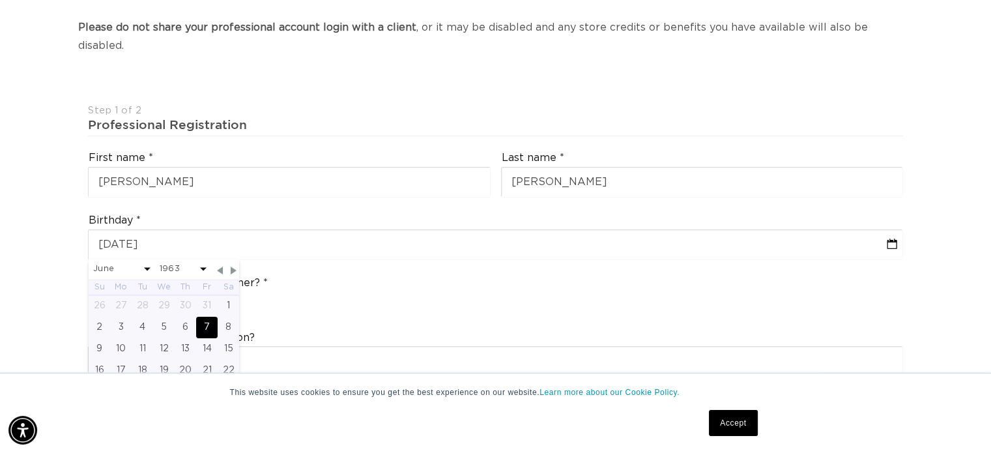
click at [798, 270] on div "Are you a stylist or salon owner? Stylist Salon Owner" at bounding box center [495, 295] width 825 height 50
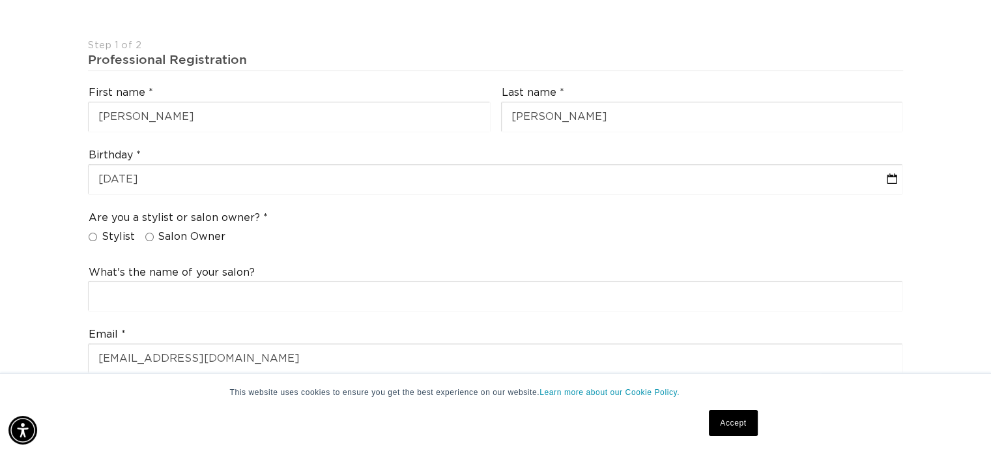
scroll to position [0, 1796]
click at [91, 233] on input "Stylist" at bounding box center [93, 237] width 8 height 8
radio input "true"
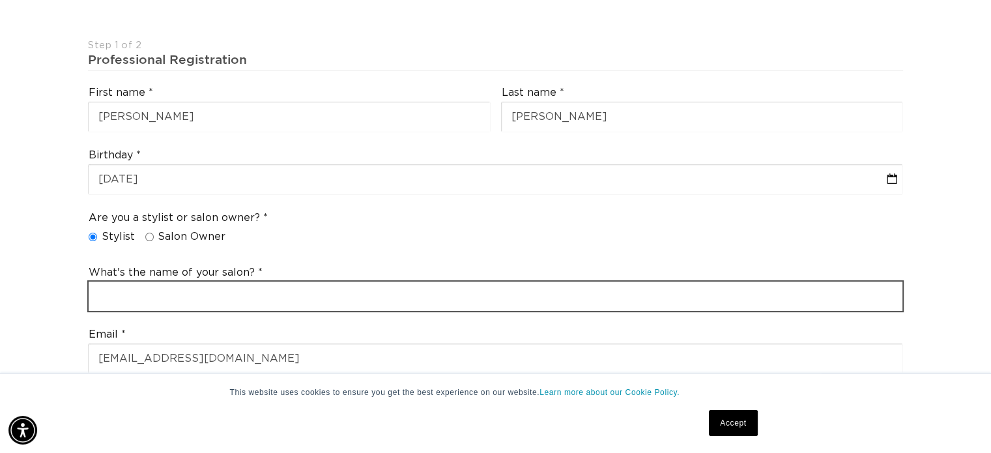
click at [130, 281] on input "text" at bounding box center [496, 295] width 814 height 29
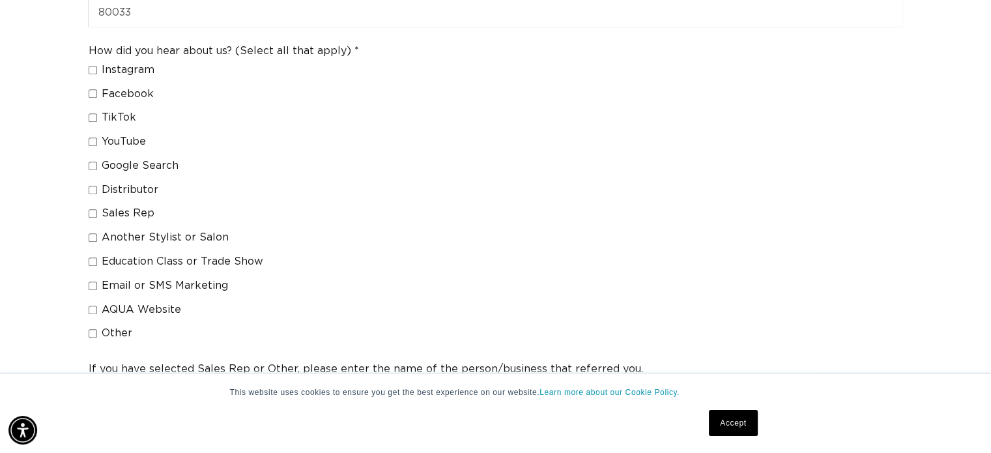
scroll to position [1042, 0]
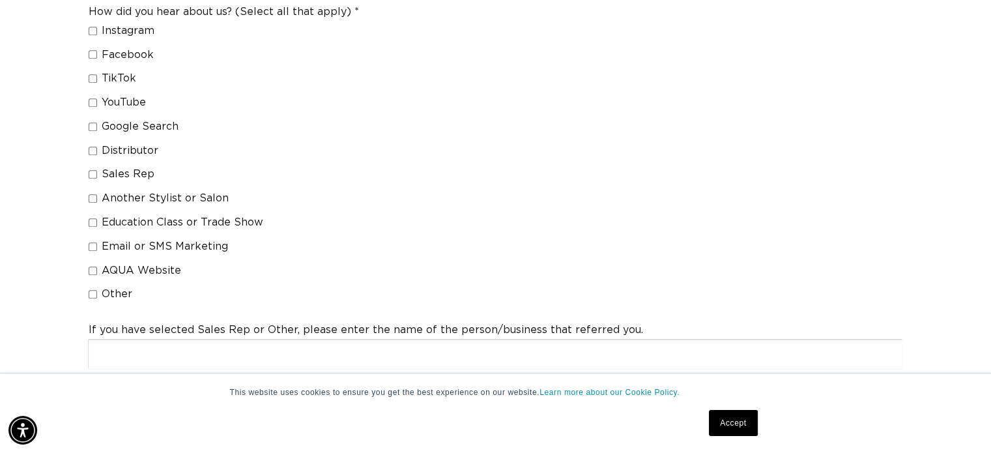
type input "Salone' Bellissima"
click at [91, 290] on input "Other" at bounding box center [93, 294] width 8 height 8
checkbox input "true"
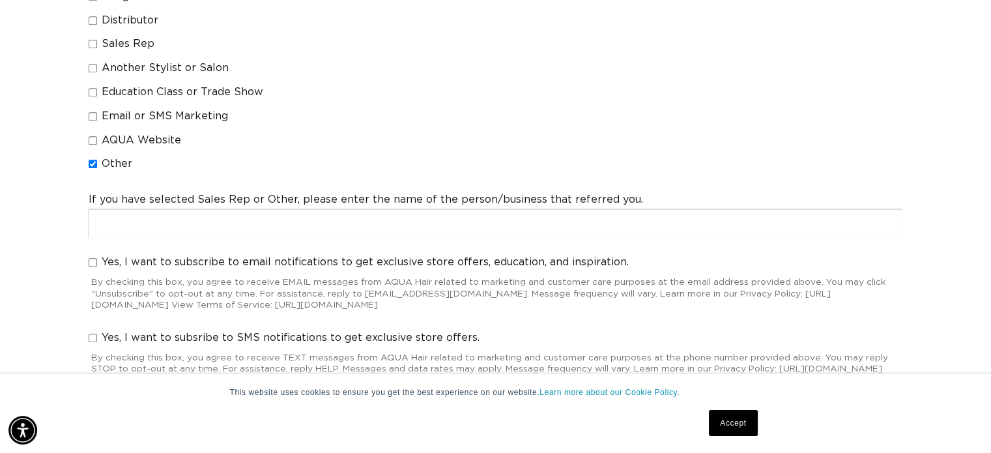
scroll to position [0, 898]
click at [94, 258] on input "Yes, I want to subscribe to email notifications to get exclusive store offers, …" at bounding box center [93, 262] width 8 height 8
checkbox input "true"
click at [91, 334] on input "Yes, I want to subsribe to SMS notifications to get exclusive store offers." at bounding box center [93, 338] width 8 height 8
checkbox input "true"
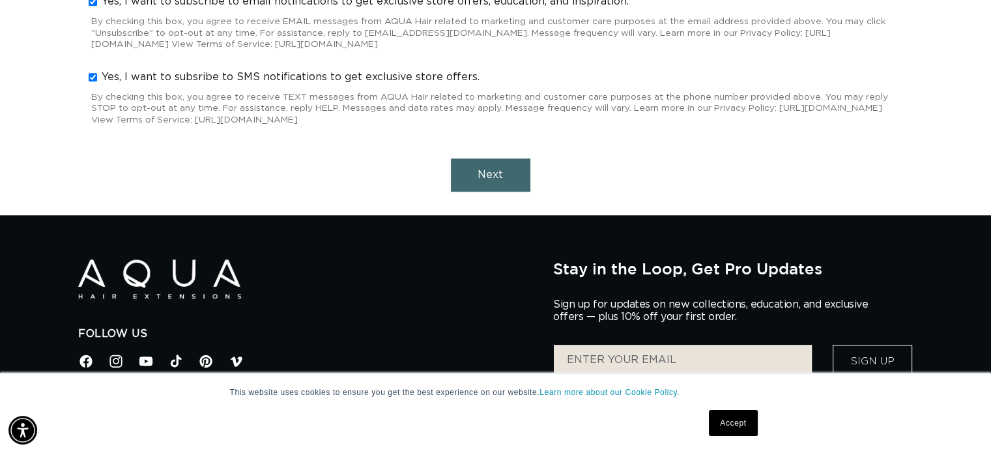
scroll to position [0, 1796]
click at [493, 169] on span "Next" at bounding box center [490, 174] width 25 height 10
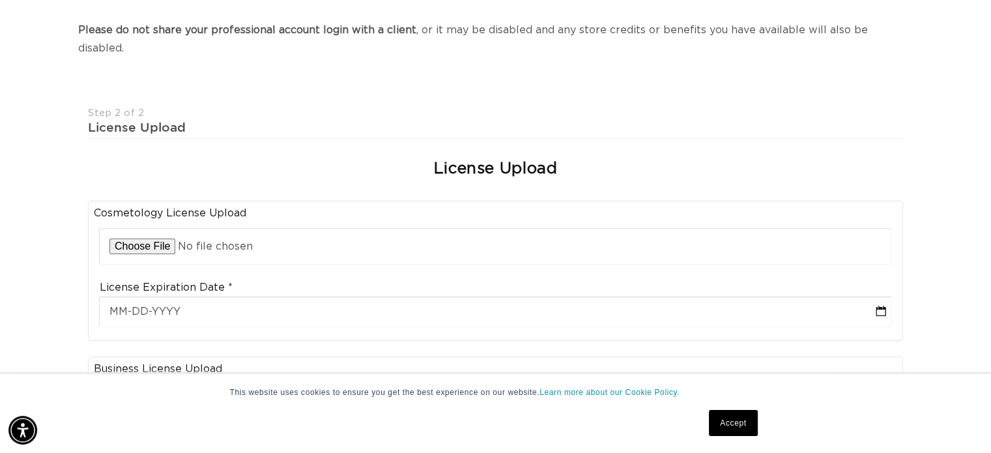
scroll to position [0, 0]
